Goal: Download file/media

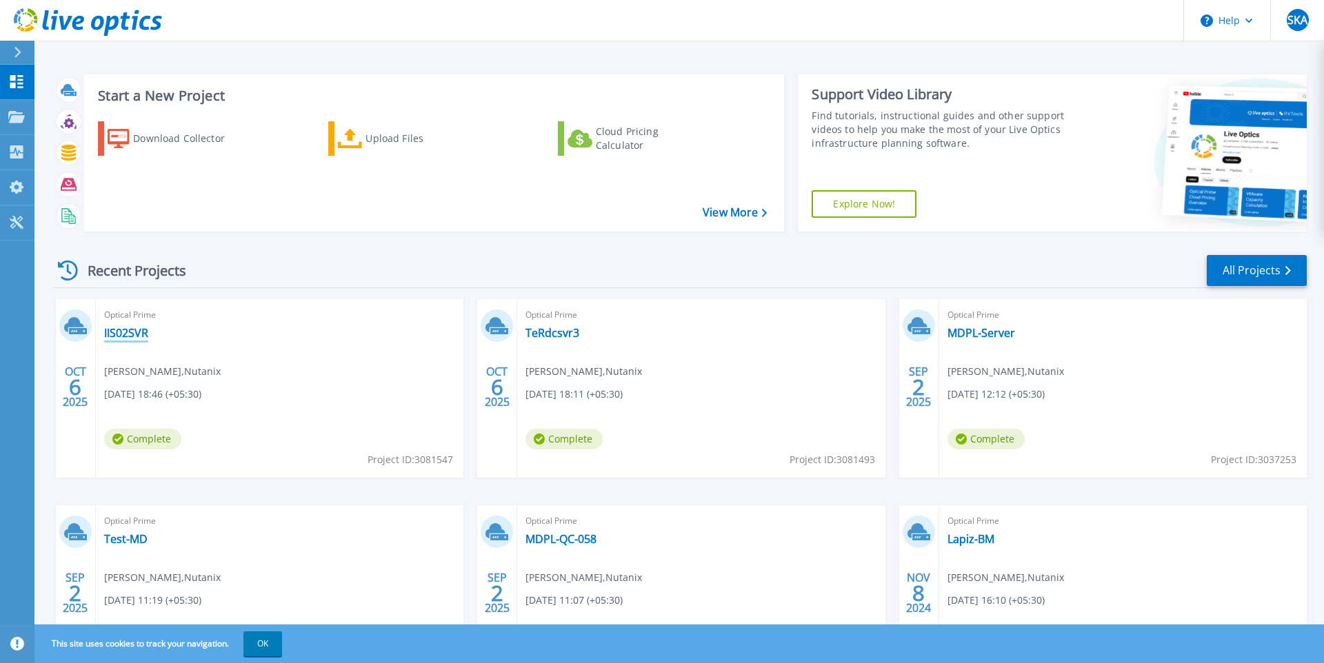
click at [132, 331] on link "IIS02SVR" at bounding box center [126, 333] width 44 height 14
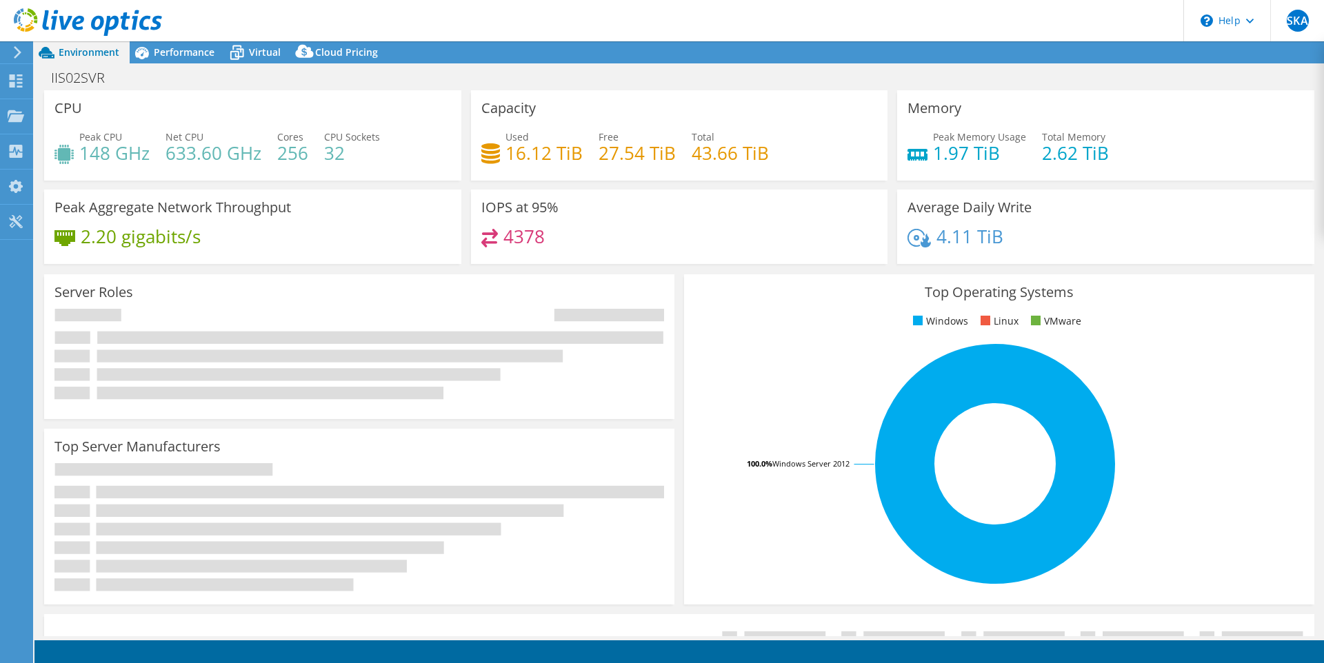
select select "USD"
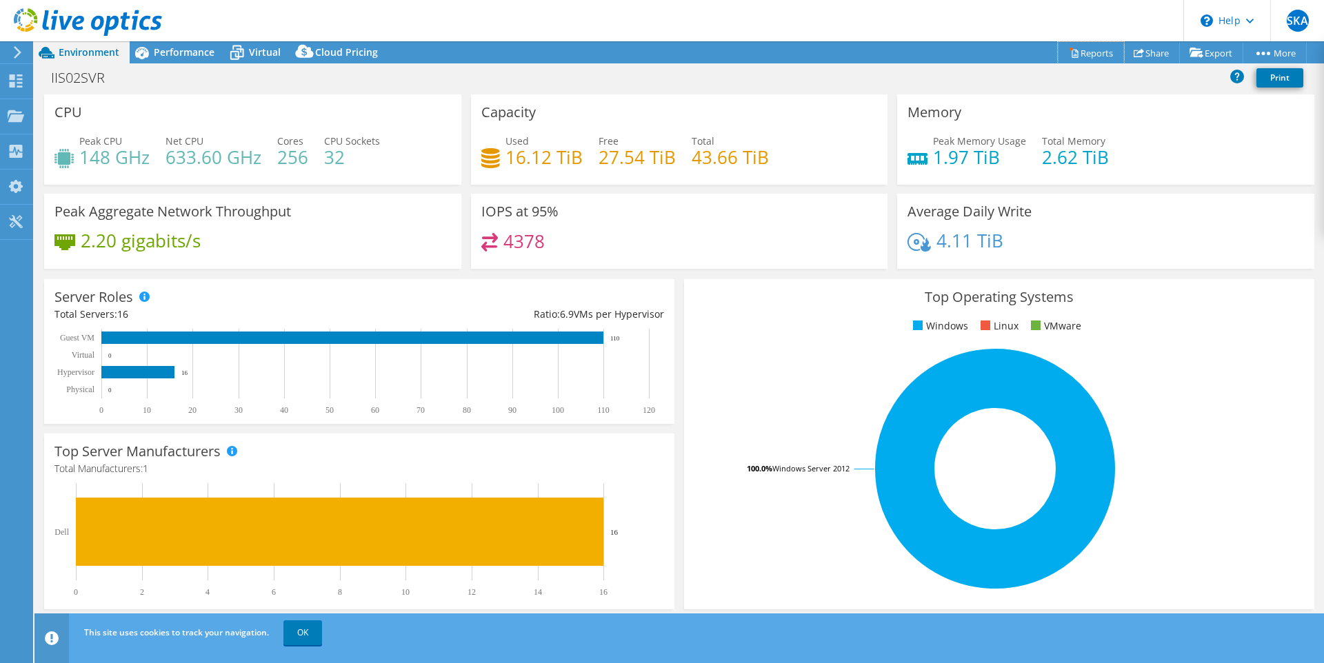
click at [1097, 53] on link "Reports" at bounding box center [1091, 52] width 66 height 21
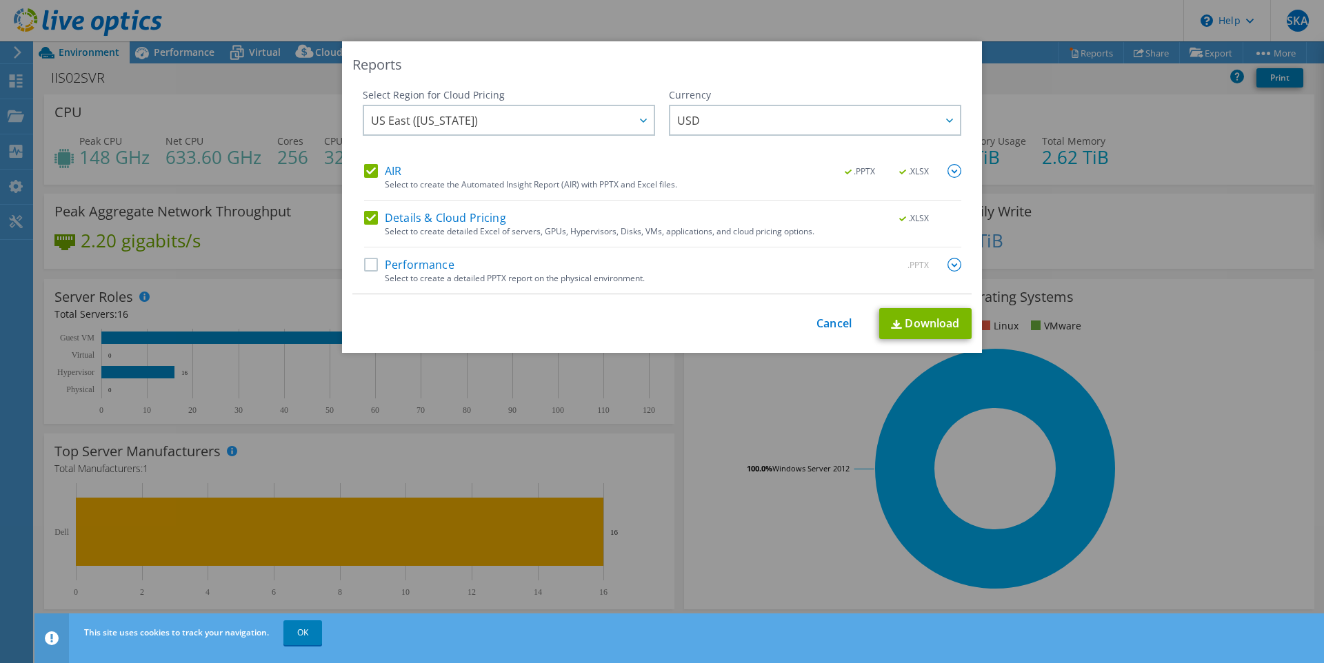
click at [366, 267] on label "Performance" at bounding box center [409, 265] width 90 height 14
click at [0, 0] on input "Performance" at bounding box center [0, 0] width 0 height 0
click at [934, 327] on link "Download" at bounding box center [925, 323] width 92 height 31
click at [882, 106] on span "USD" at bounding box center [818, 120] width 283 height 28
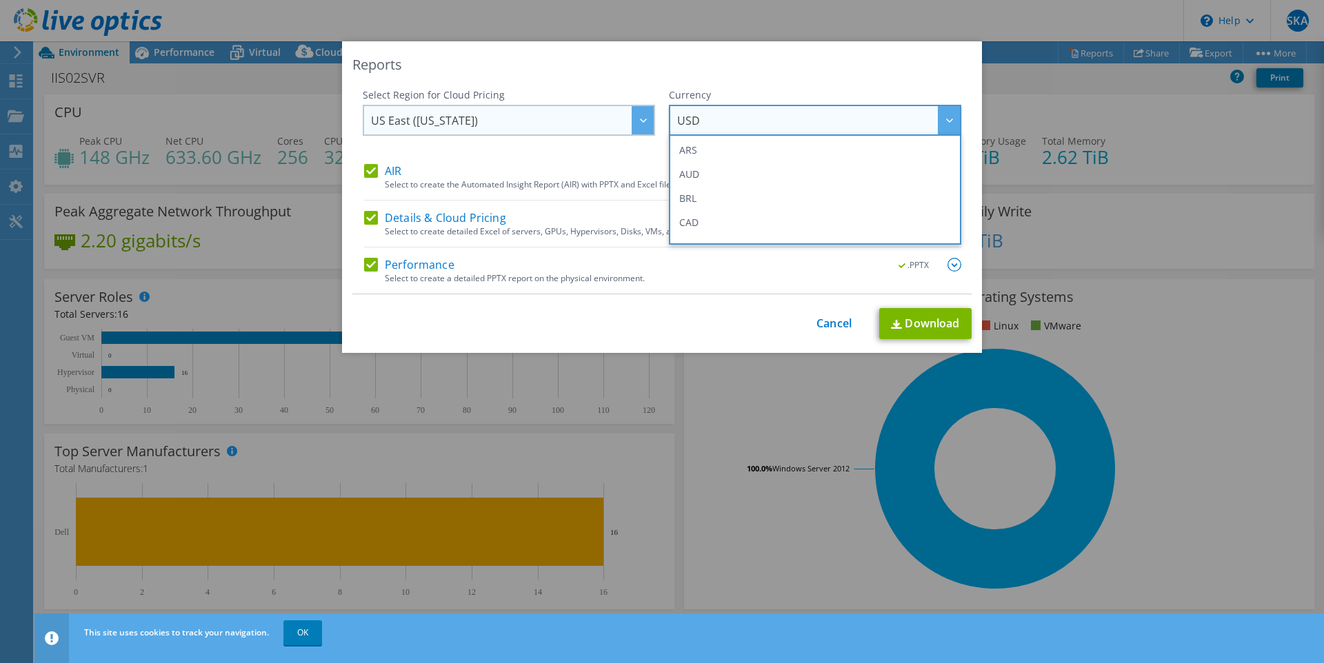
click at [574, 120] on span "US East (Virginia)" at bounding box center [512, 120] width 283 height 28
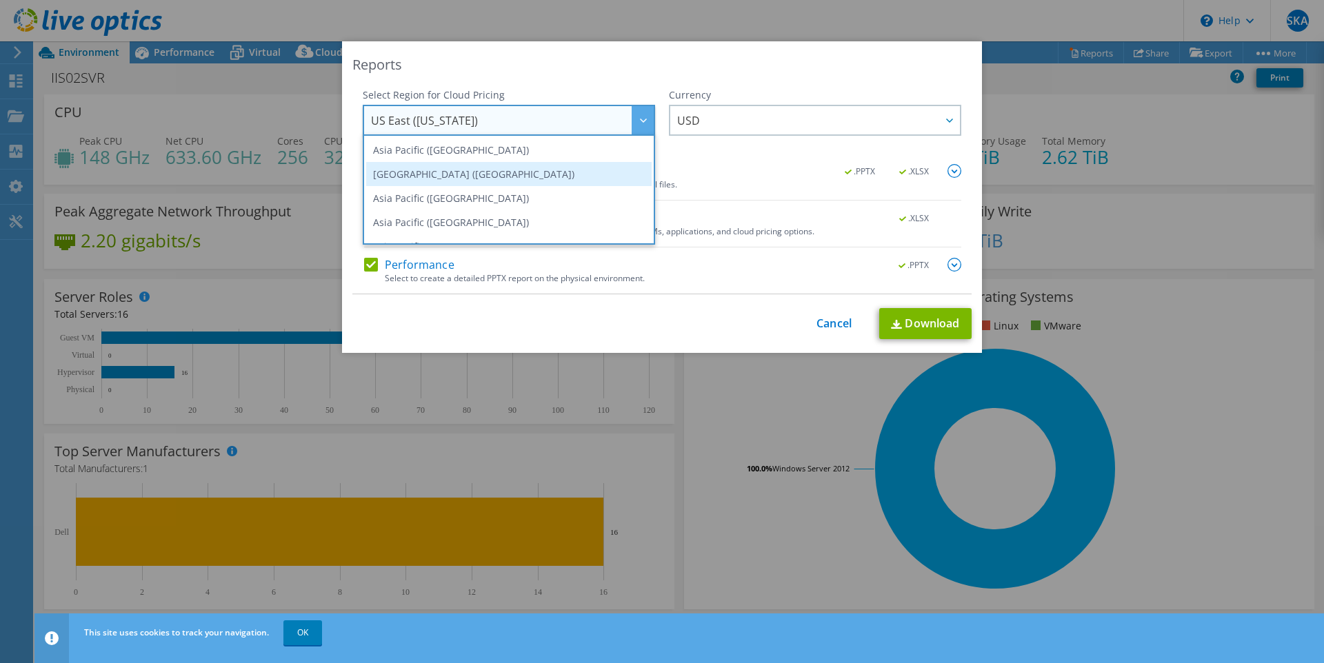
click at [557, 175] on li "Asia Pacific (Mumbai)" at bounding box center [509, 174] width 286 height 24
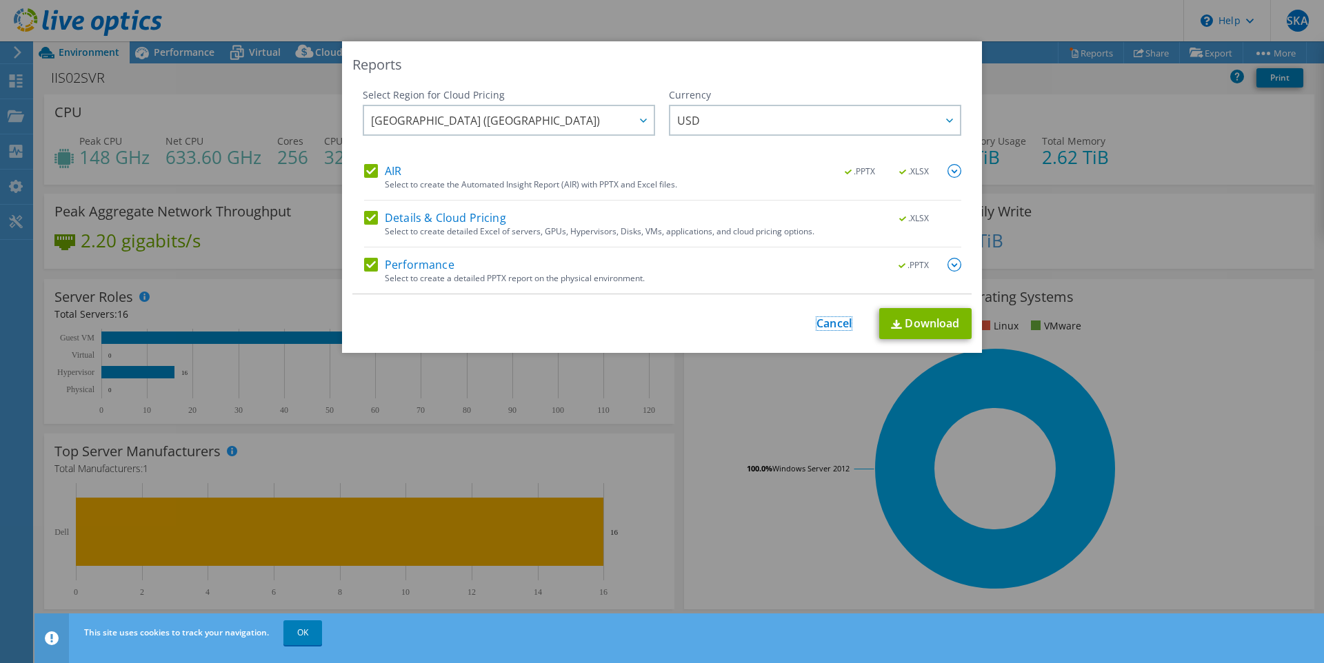
click at [840, 320] on link "Cancel" at bounding box center [834, 323] width 35 height 13
